Goal: Task Accomplishment & Management: Manage account settings

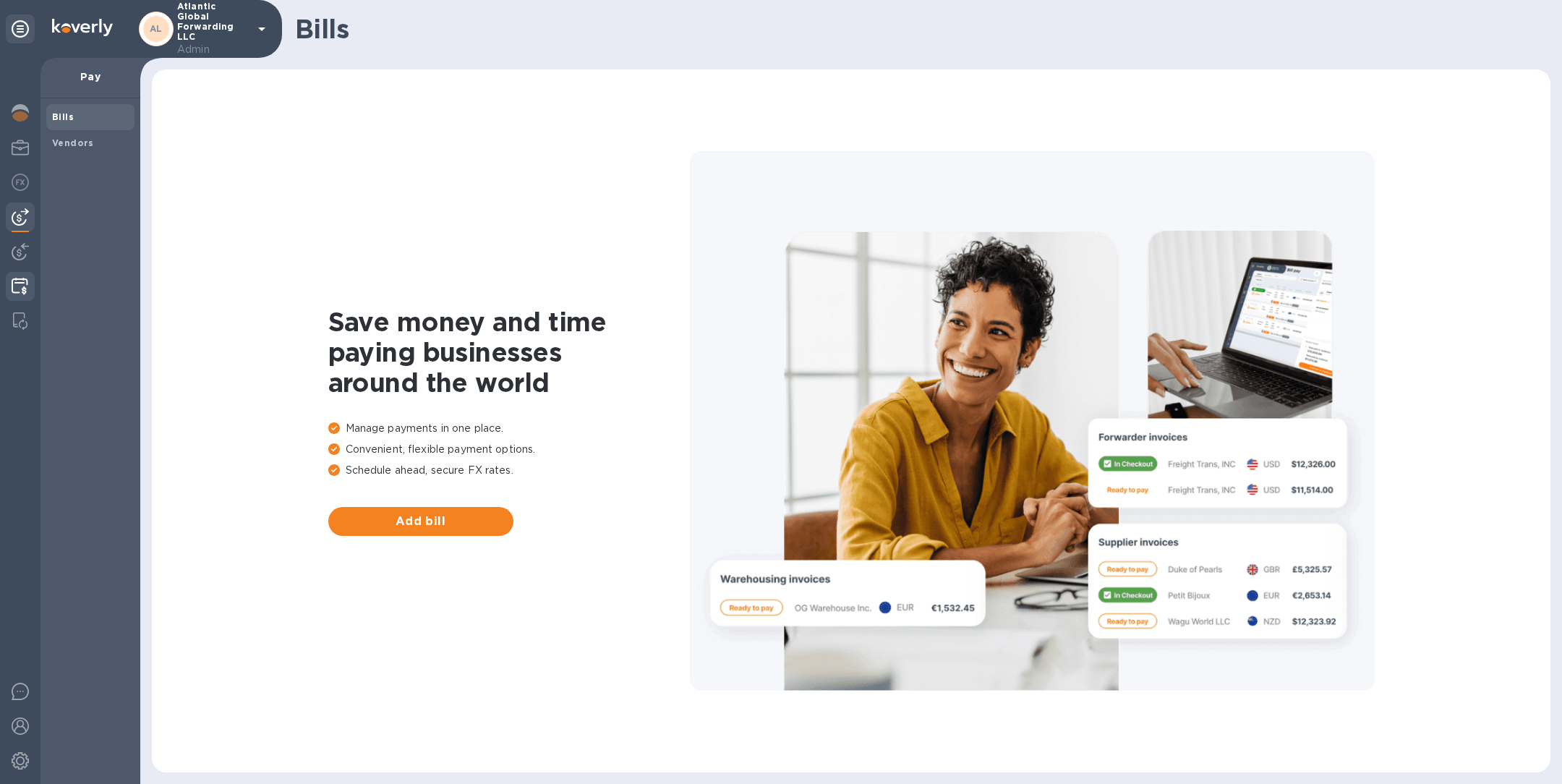
click at [18, 284] on img at bounding box center [19, 286] width 17 height 17
